Goal: Obtain resource: Obtain resource

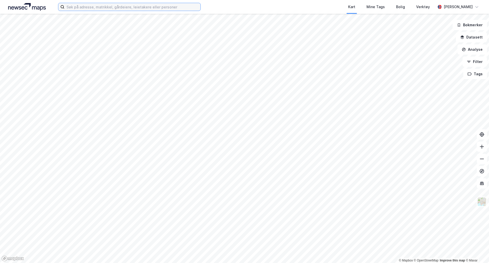
click at [118, 7] on input at bounding box center [132, 7] width 136 height 8
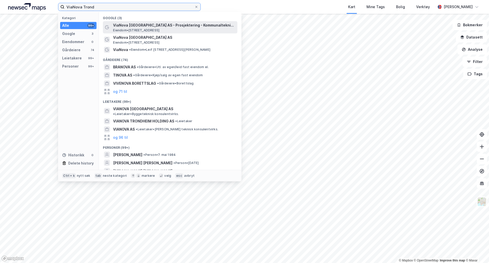
type input "ViaNova Trond"
click at [139, 27] on span "ViaNova [GEOGRAPHIC_DATA] AS - Prosjektering - Kommunalteknikk - Samferdsel" at bounding box center [174, 25] width 122 height 6
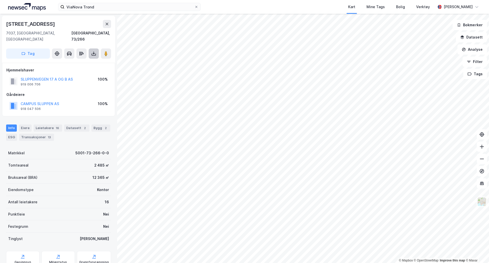
click at [95, 53] on icon at bounding box center [94, 53] width 2 height 1
click at [87, 60] on div "Last ned grunnbok" at bounding box center [72, 64] width 54 height 8
